Goal: Navigation & Orientation: Find specific page/section

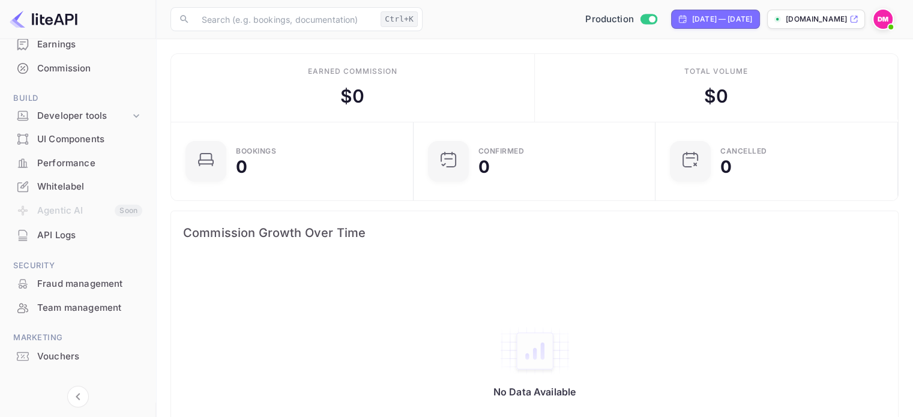
scroll to position [161, 0]
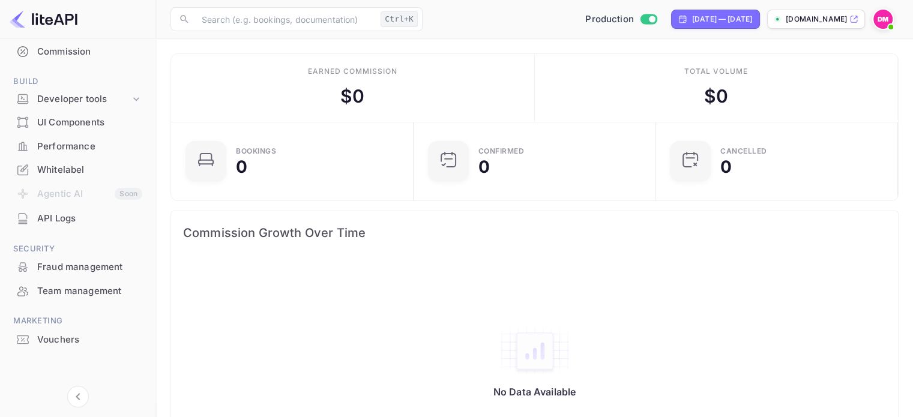
click at [100, 173] on div "Whitelabel" at bounding box center [89, 170] width 105 height 14
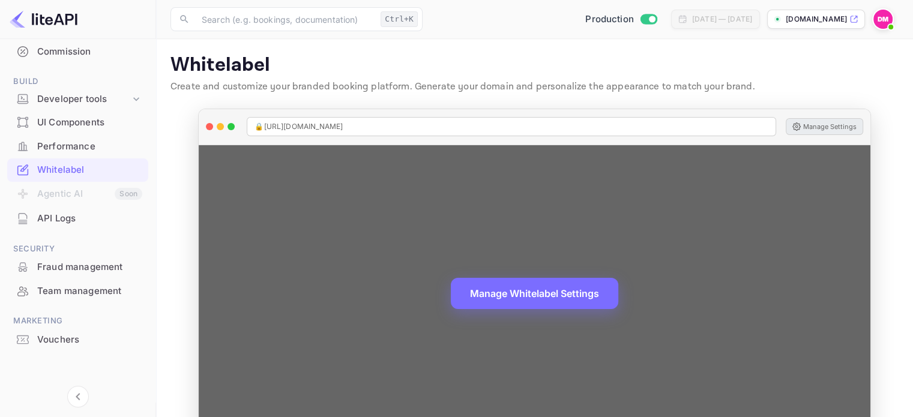
click at [810, 133] on button "Manage Settings" at bounding box center [824, 126] width 77 height 17
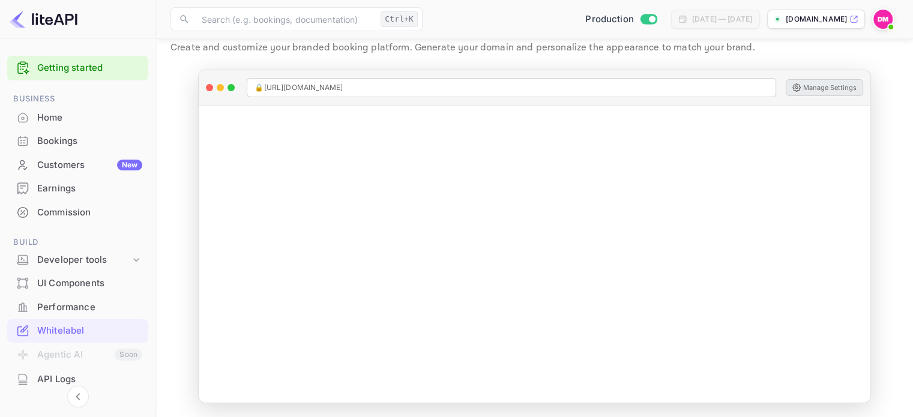
click at [84, 277] on div "UI Components" at bounding box center [89, 284] width 105 height 14
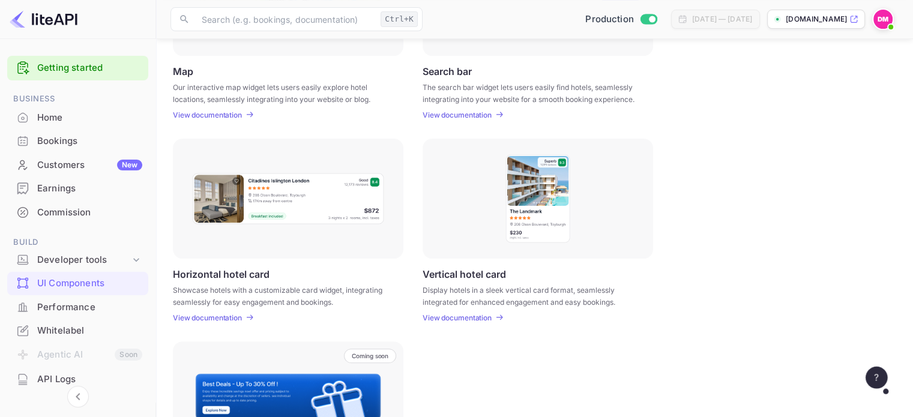
scroll to position [391, 0]
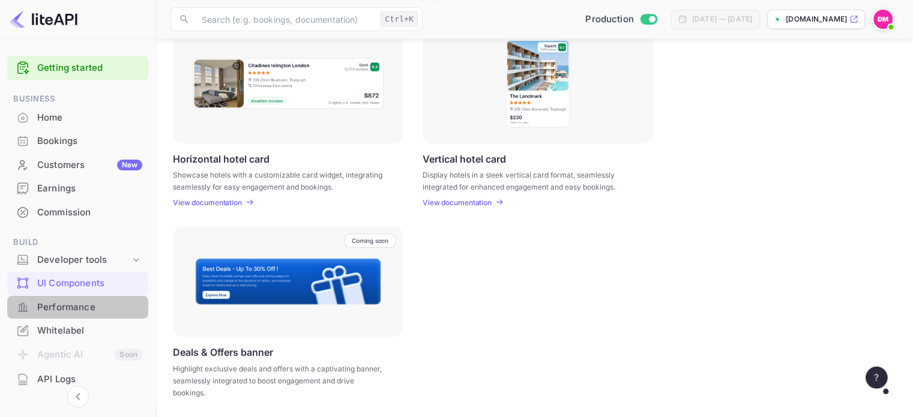
click at [98, 313] on div "Performance" at bounding box center [89, 308] width 105 height 14
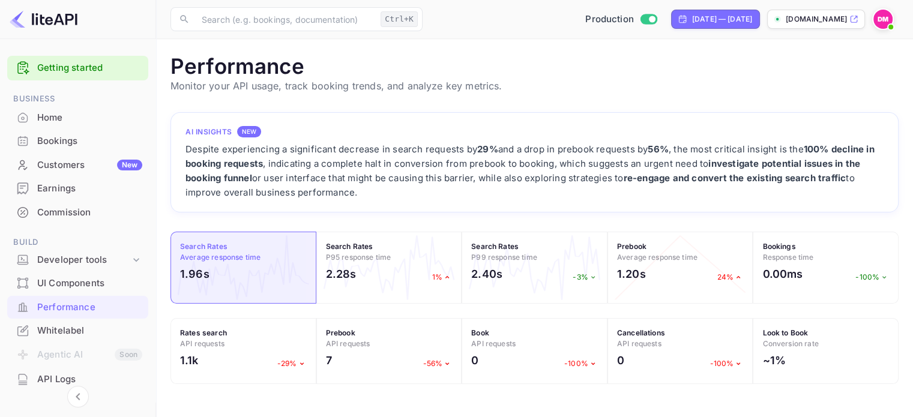
click at [70, 334] on div "Whitelabel" at bounding box center [89, 331] width 105 height 14
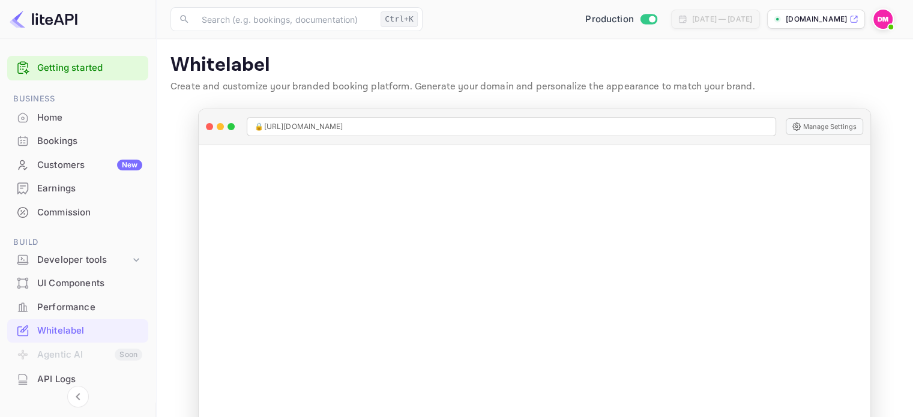
click at [70, 130] on div "Bookings" at bounding box center [77, 141] width 141 height 23
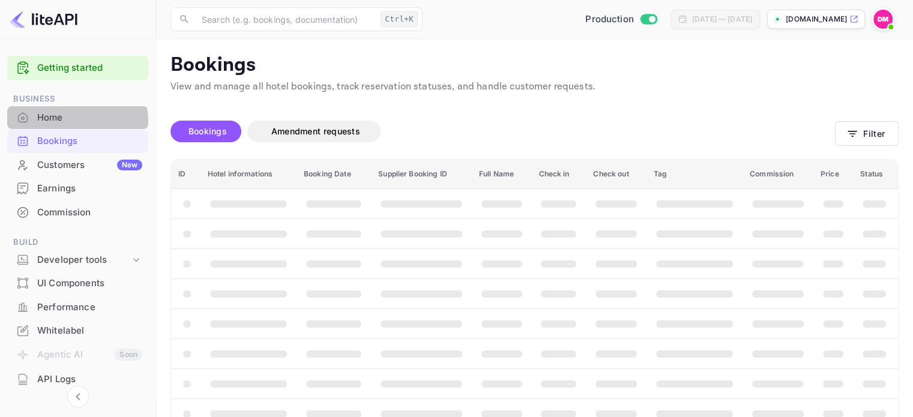
click at [76, 121] on div "Home" at bounding box center [89, 118] width 105 height 14
